Goal: Find specific page/section: Find specific page/section

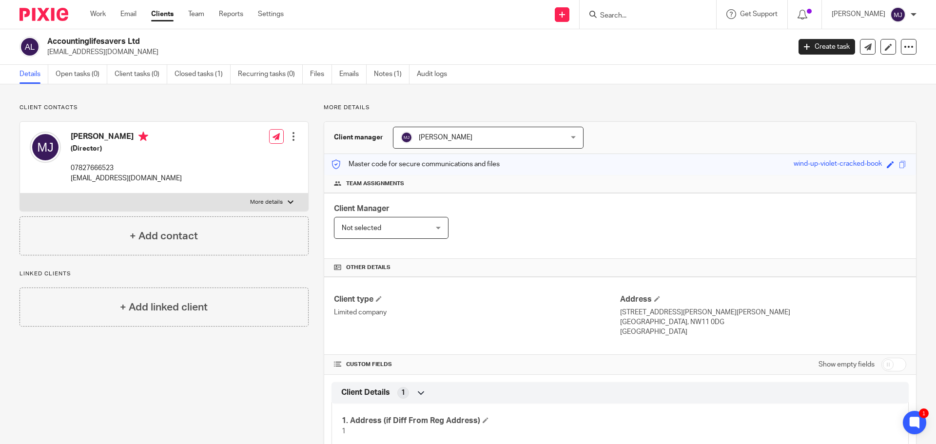
scroll to position [488, 0]
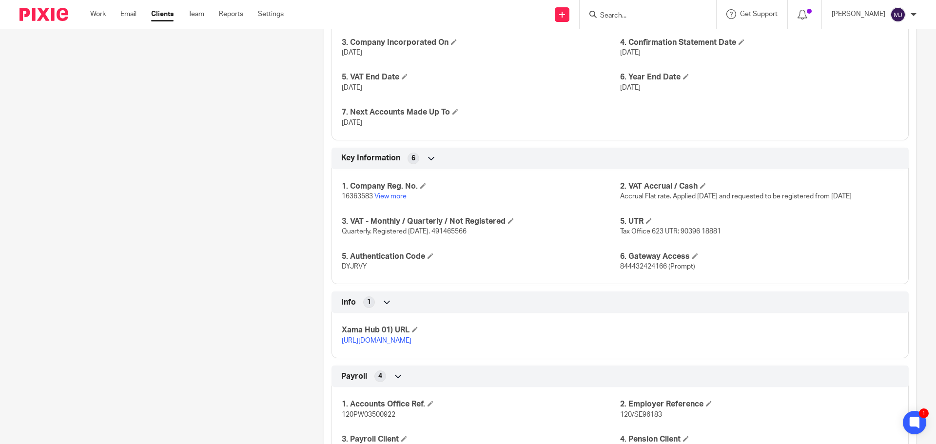
click at [630, 13] on input "Search" at bounding box center [643, 16] width 88 height 9
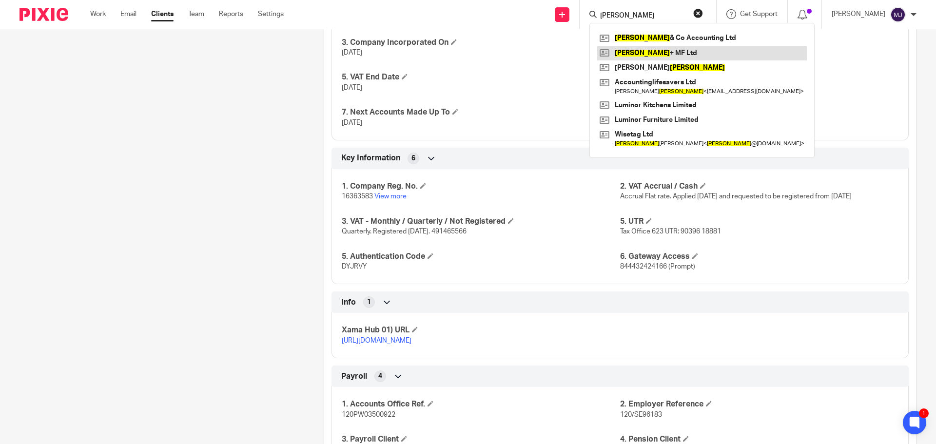
type input "jacobs"
click at [649, 51] on link at bounding box center [703, 53] width 210 height 15
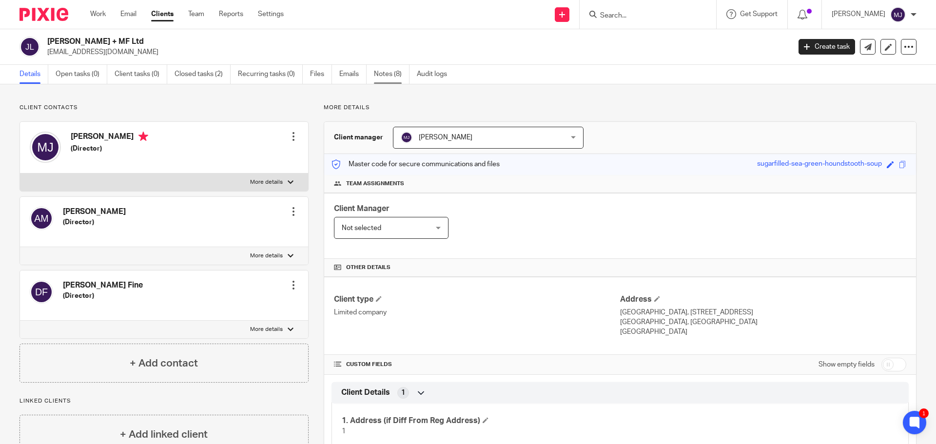
click at [388, 75] on link "Notes (8)" at bounding box center [392, 74] width 36 height 19
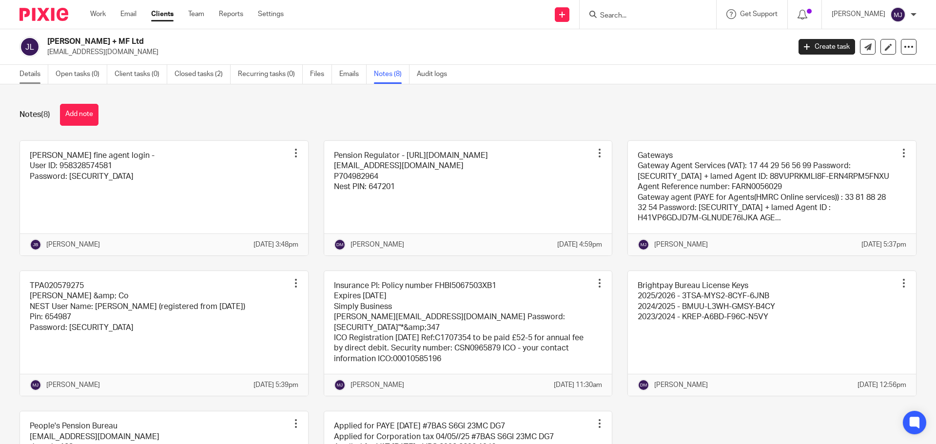
click at [31, 78] on link "Details" at bounding box center [34, 74] width 29 height 19
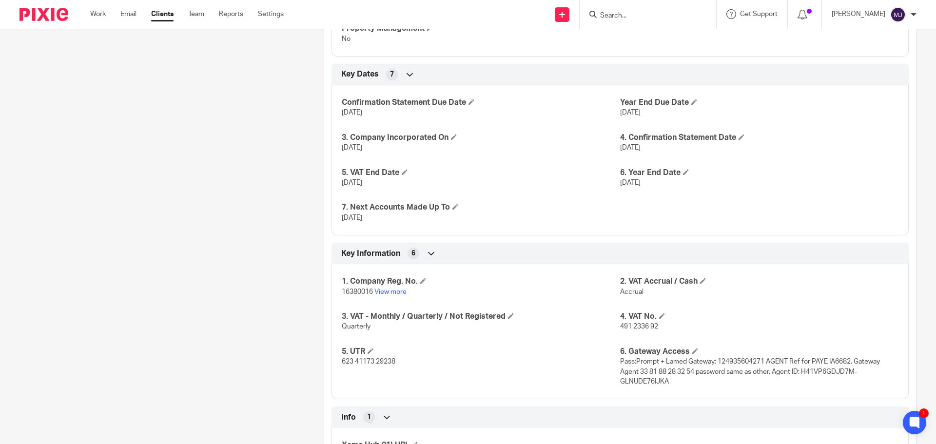
scroll to position [634, 0]
